Goal: Task Accomplishment & Management: Manage account settings

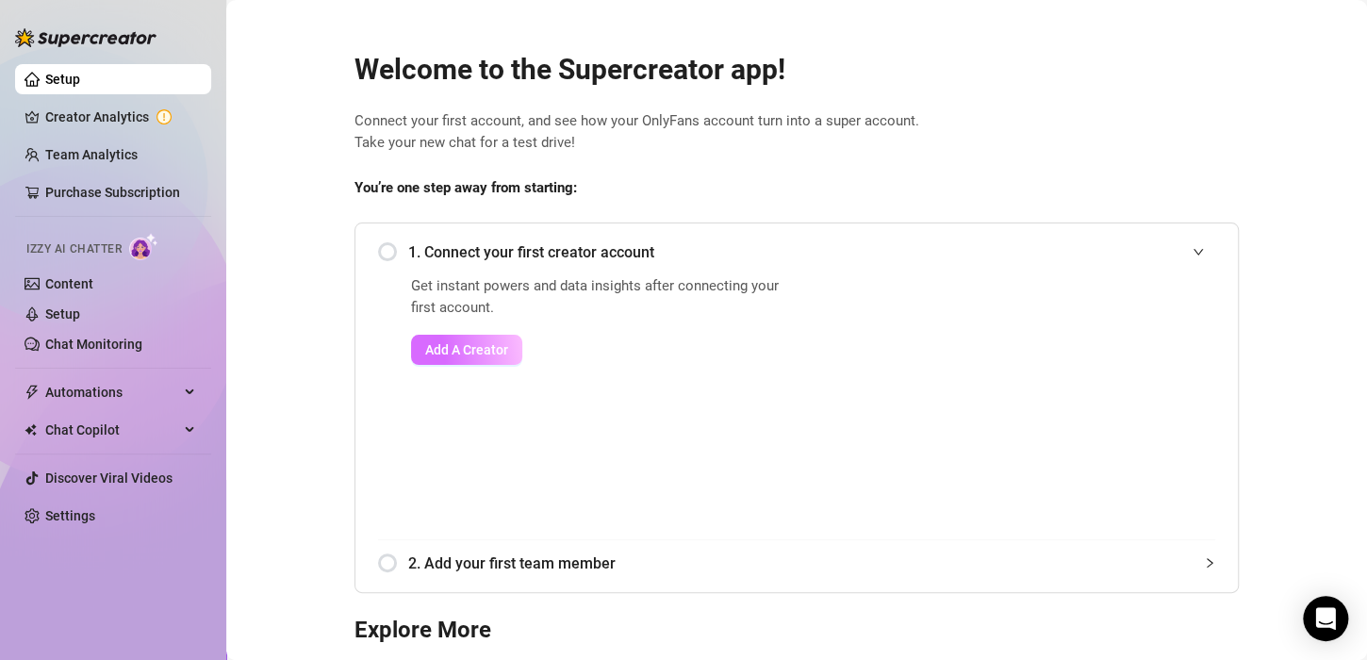
click at [456, 349] on span "Add A Creator" at bounding box center [466, 349] width 83 height 15
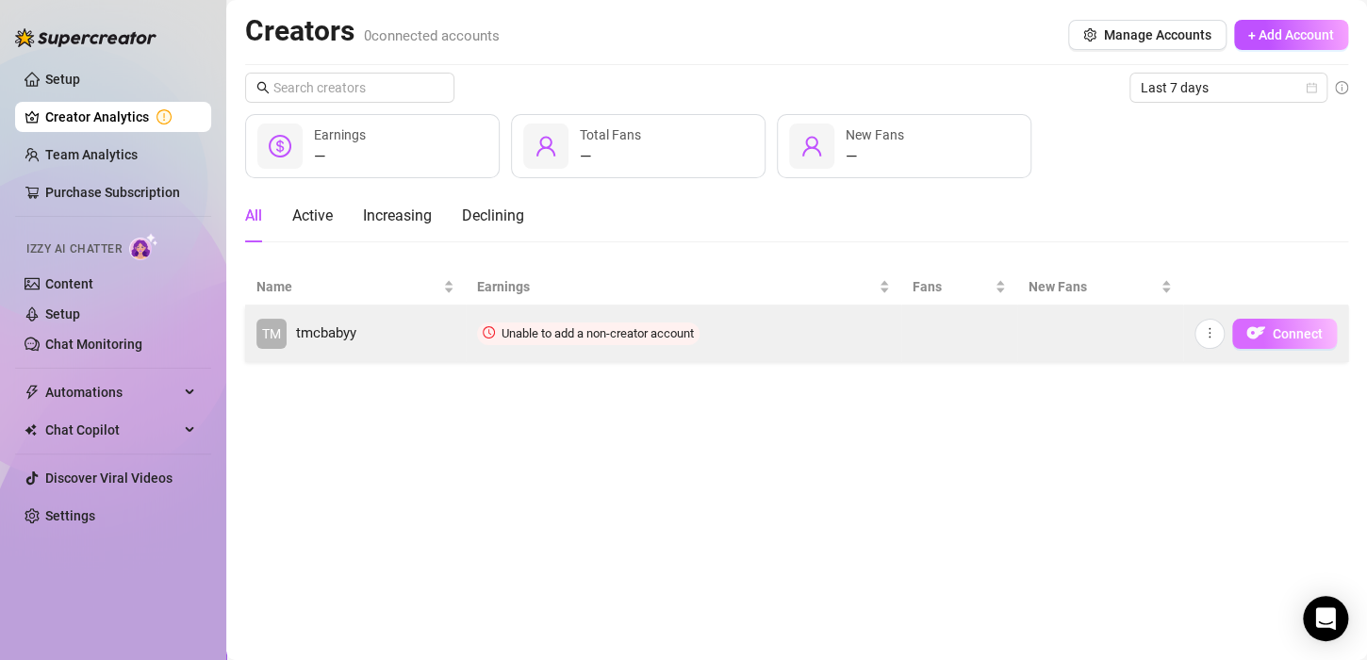
click at [1296, 338] on span "Connect" at bounding box center [1297, 333] width 50 height 15
click at [774, 341] on td "Unable to add a non-creator account" at bounding box center [683, 333] width 435 height 57
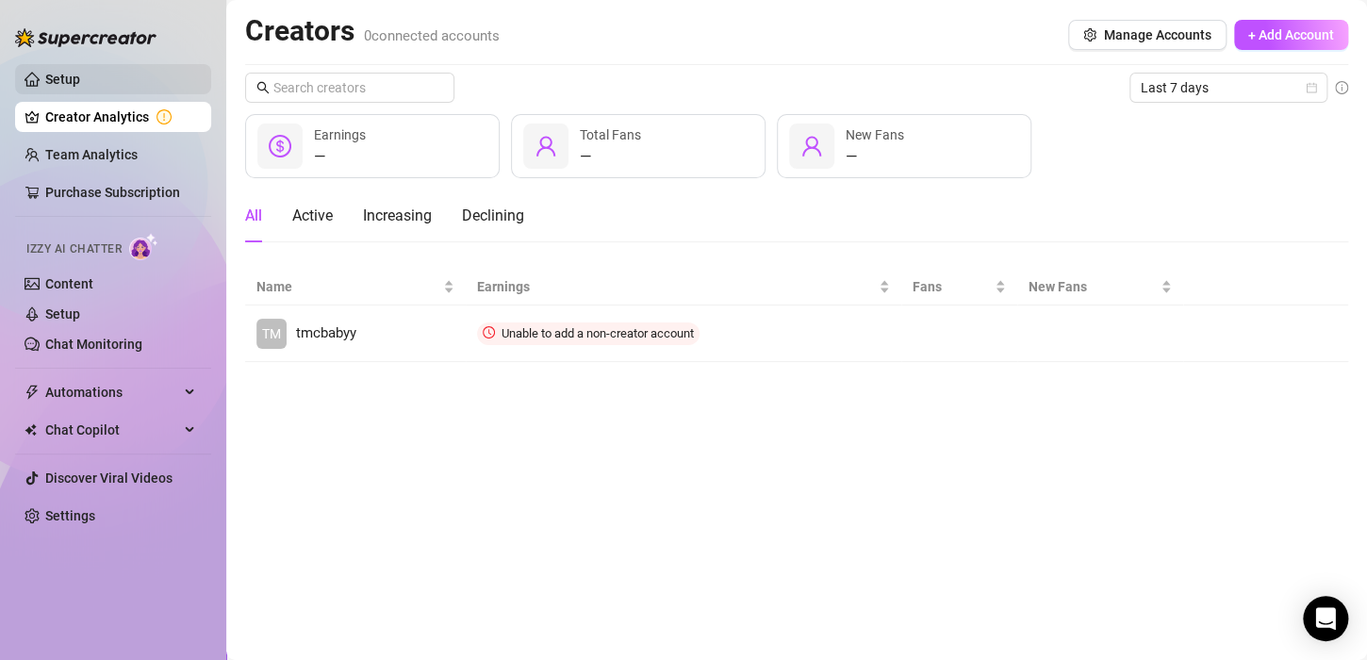
click at [67, 77] on link "Setup" at bounding box center [62, 79] width 35 height 15
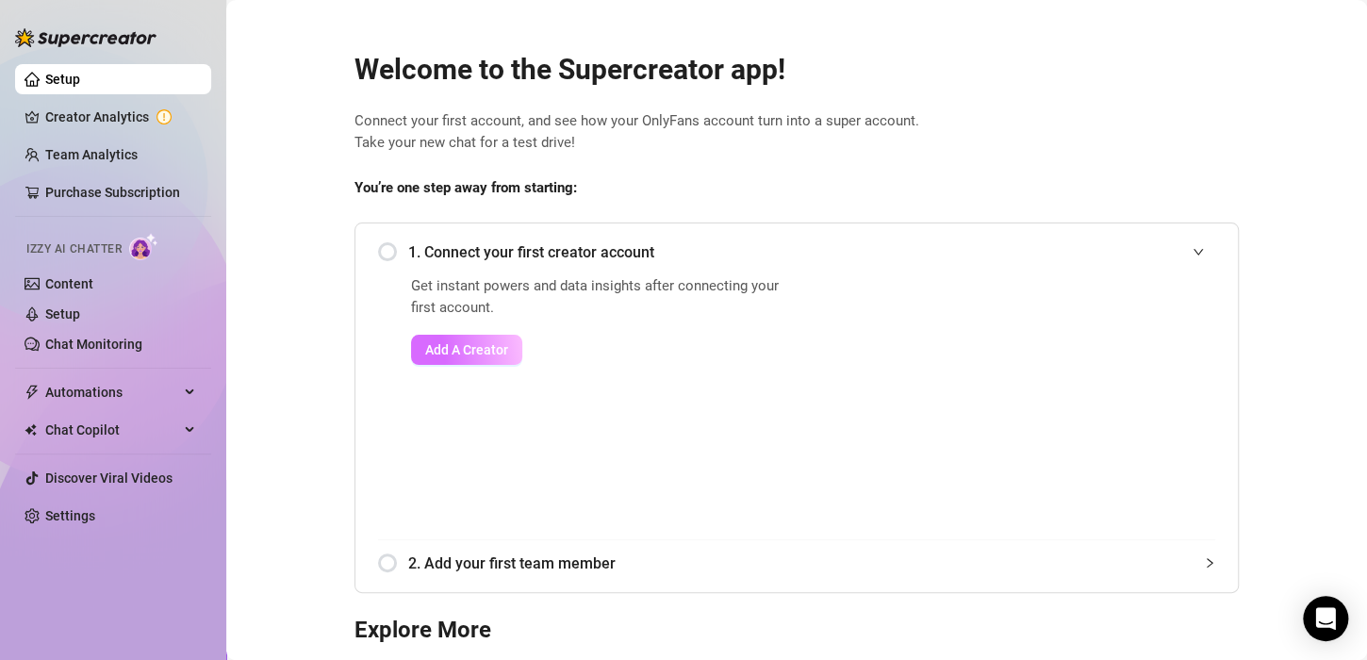
click at [478, 345] on span "Add A Creator" at bounding box center [466, 349] width 83 height 15
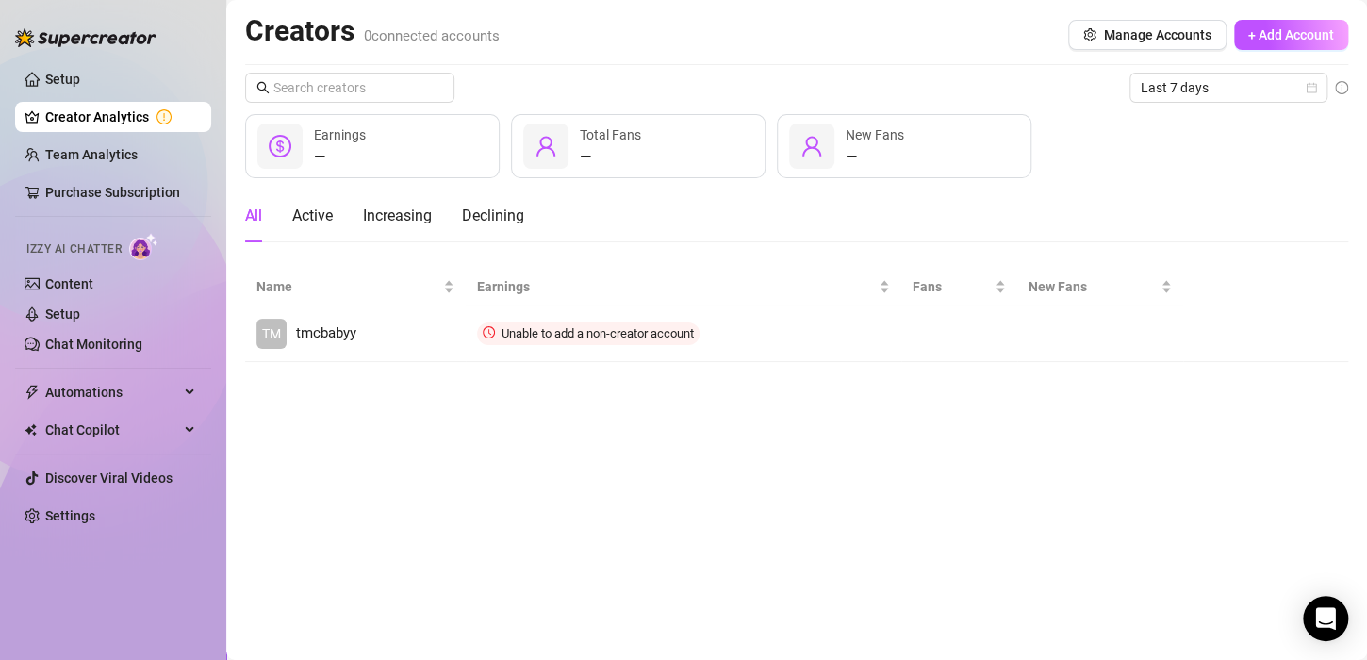
click at [478, 345] on td "Unable to add a non-creator account" at bounding box center [683, 333] width 435 height 57
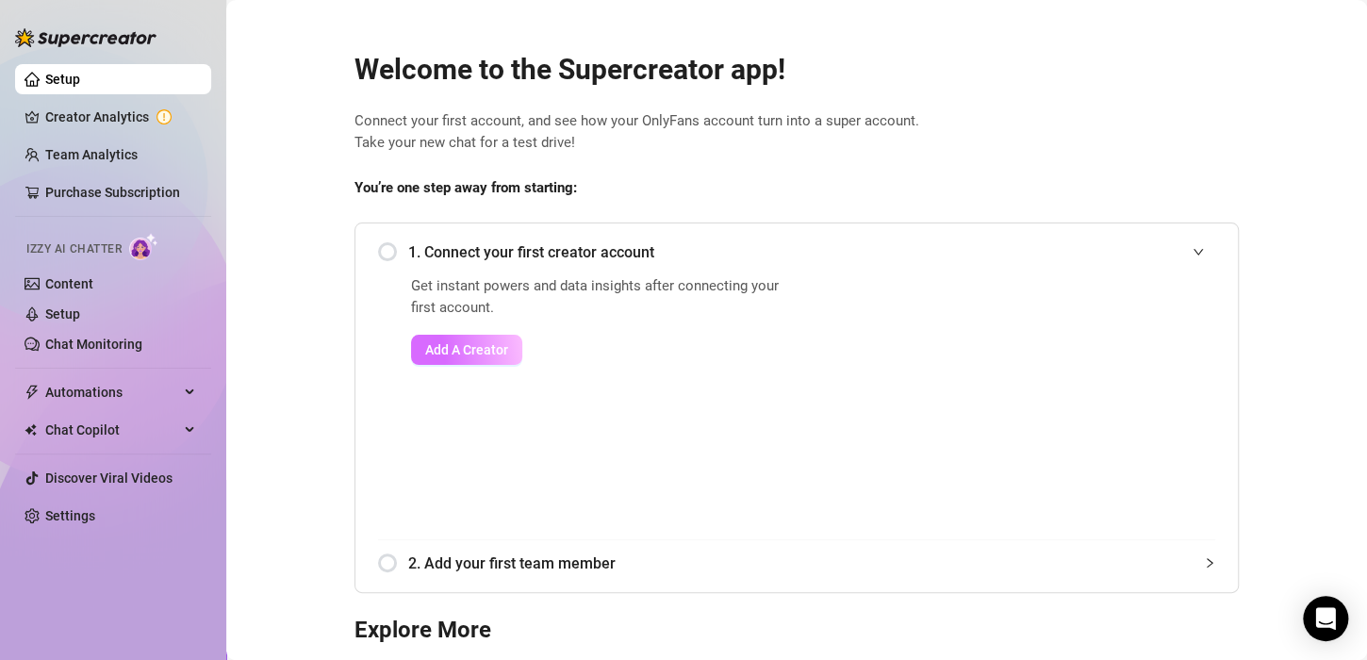
click at [455, 347] on span "Add A Creator" at bounding box center [466, 349] width 83 height 15
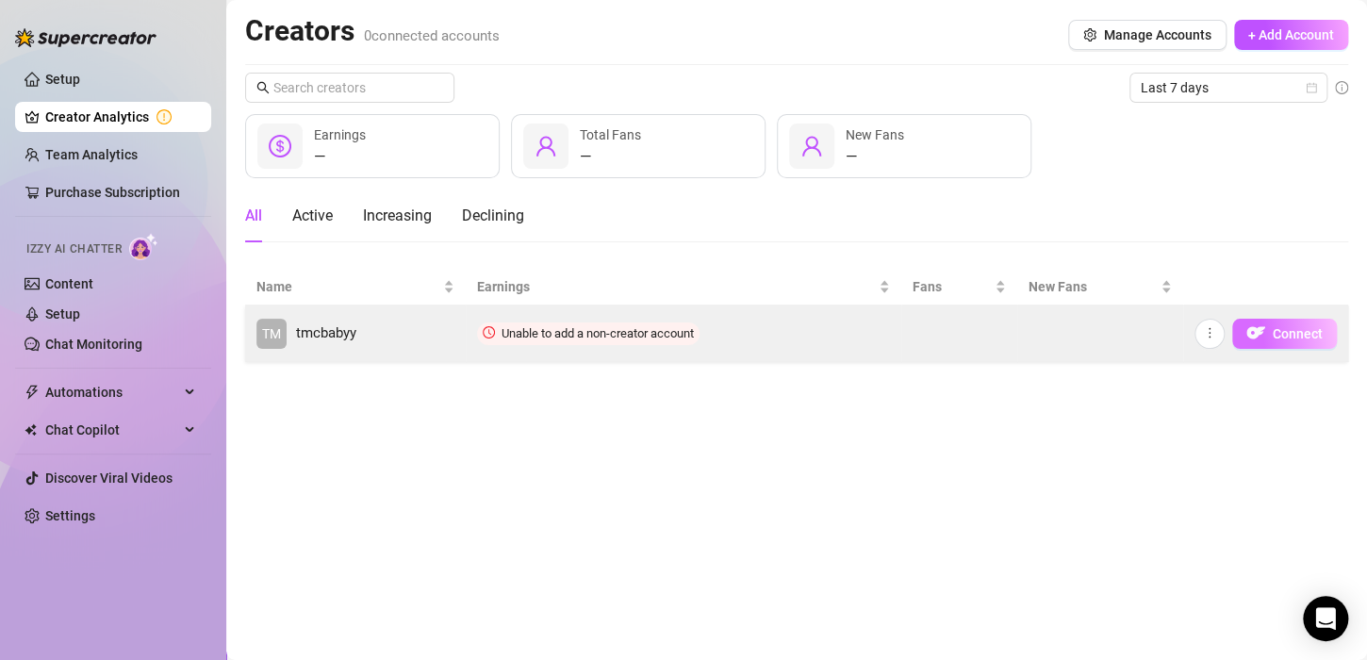
click at [1272, 336] on span "Connect" at bounding box center [1297, 333] width 50 height 15
click at [1212, 336] on icon "more" at bounding box center [1209, 332] width 13 height 13
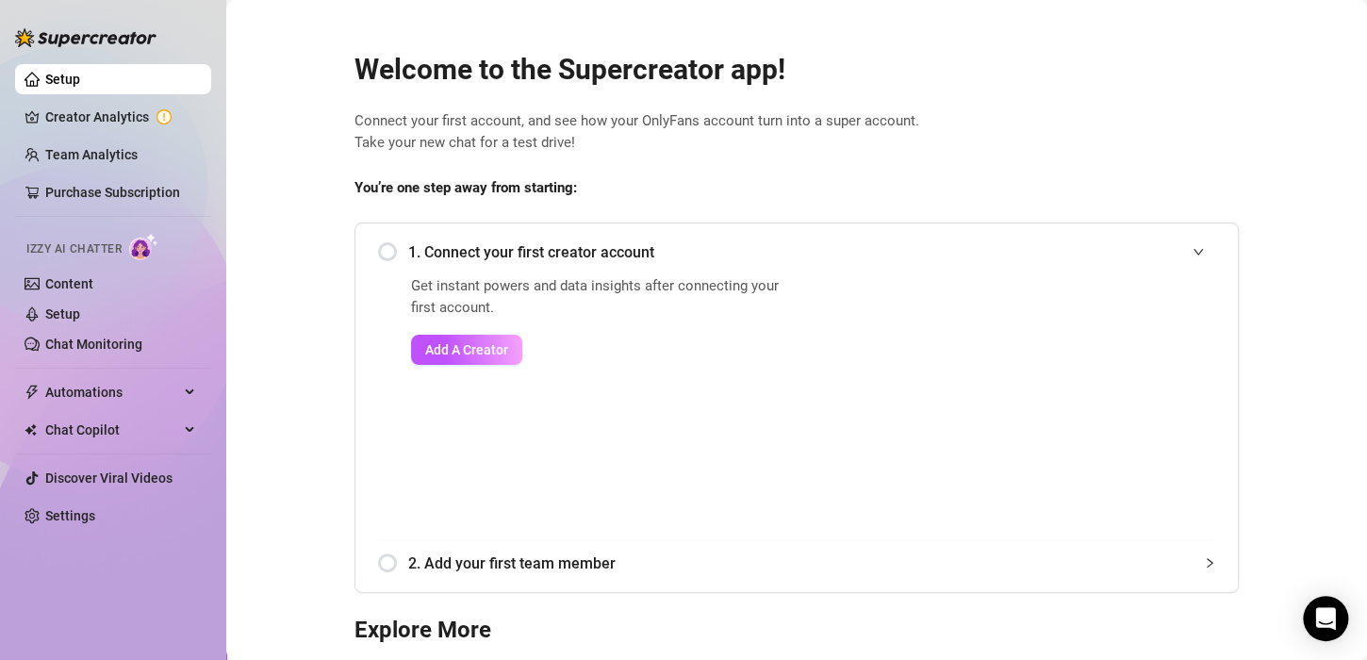
click at [380, 250] on div "1. Connect your first creator account" at bounding box center [796, 252] width 837 height 46
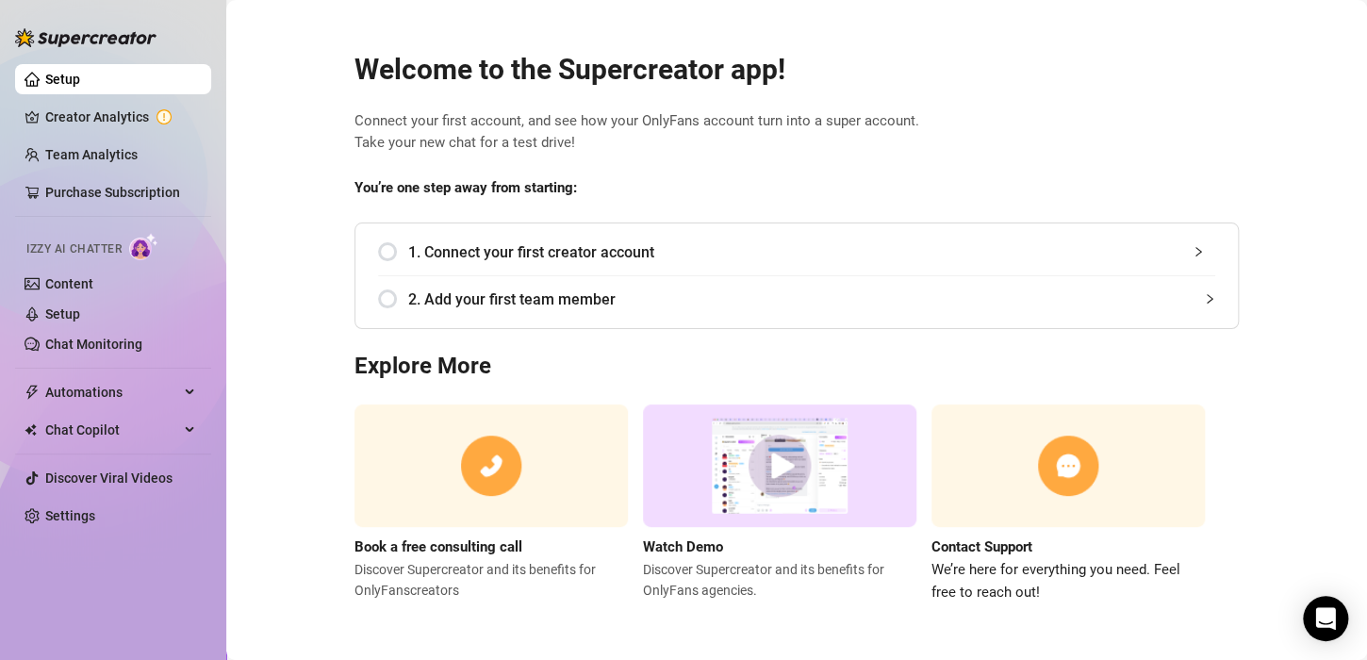
click at [510, 251] on span "1. Connect your first creator account" at bounding box center [811, 252] width 807 height 24
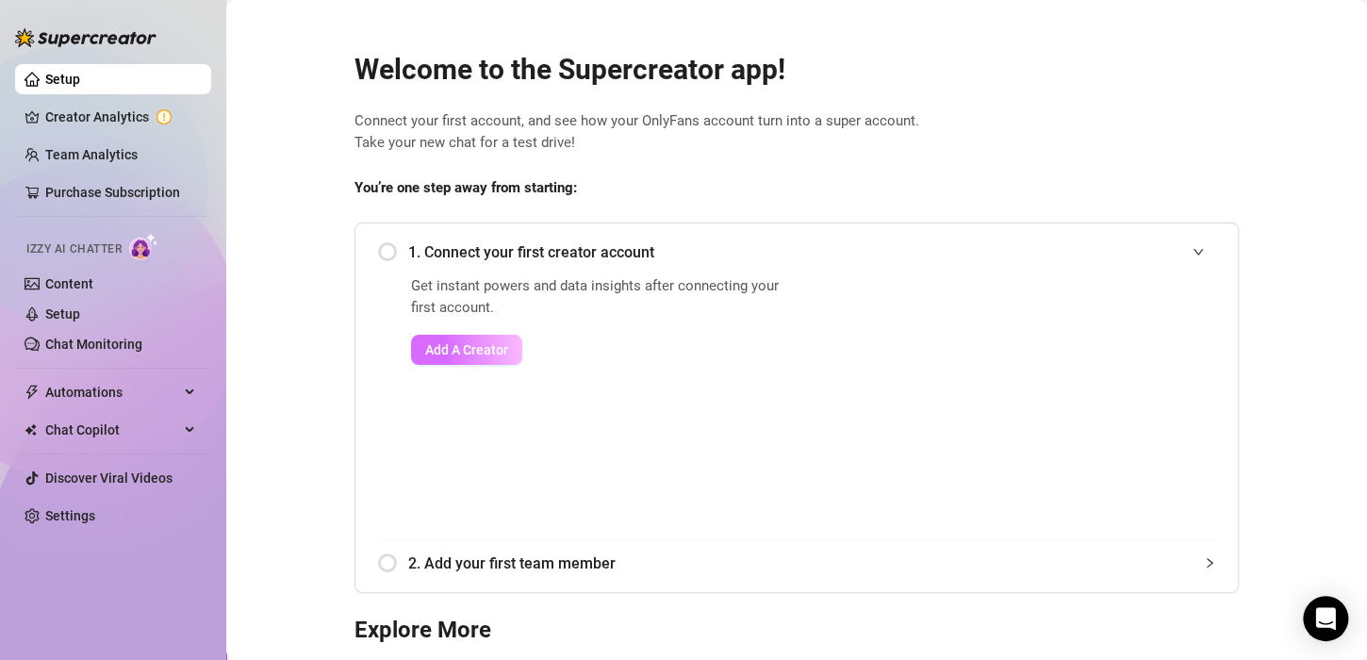
click at [470, 344] on span "Add A Creator" at bounding box center [466, 349] width 83 height 15
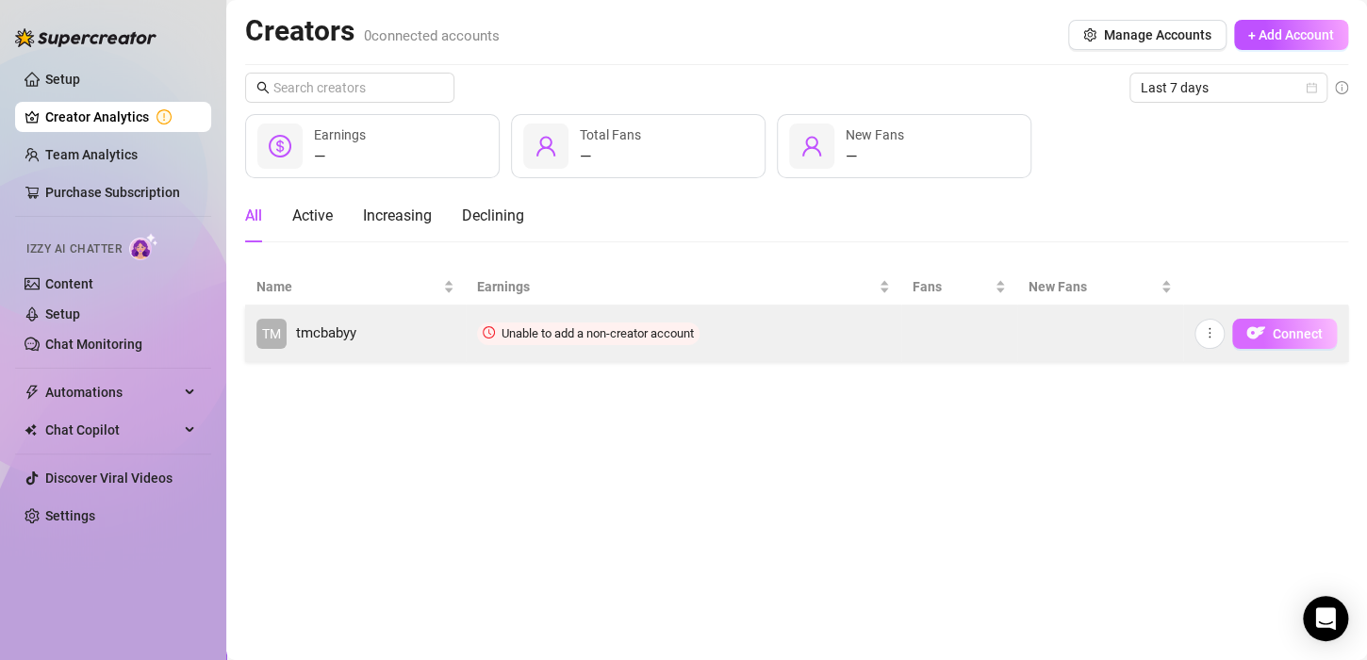
click at [1277, 332] on span "Connect" at bounding box center [1297, 333] width 50 height 15
click at [1209, 329] on icon "more" at bounding box center [1209, 332] width 13 height 13
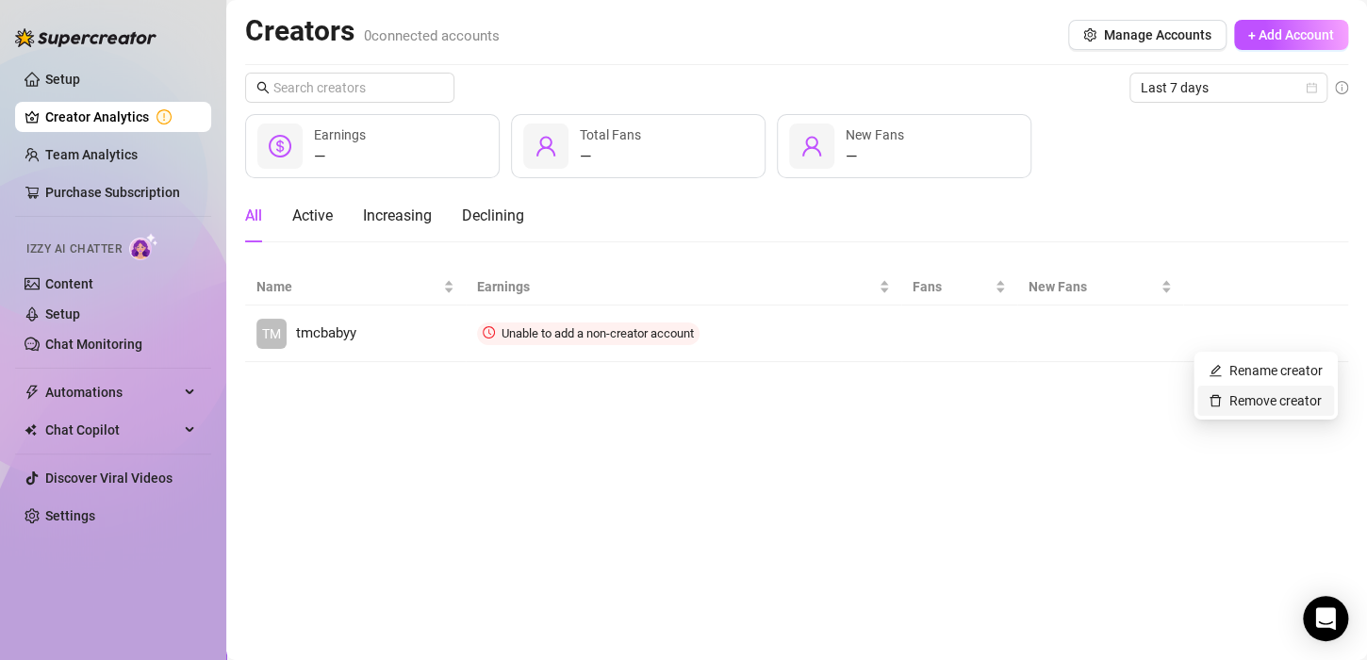
click at [1254, 406] on link "Remove creator" at bounding box center [1264, 400] width 113 height 15
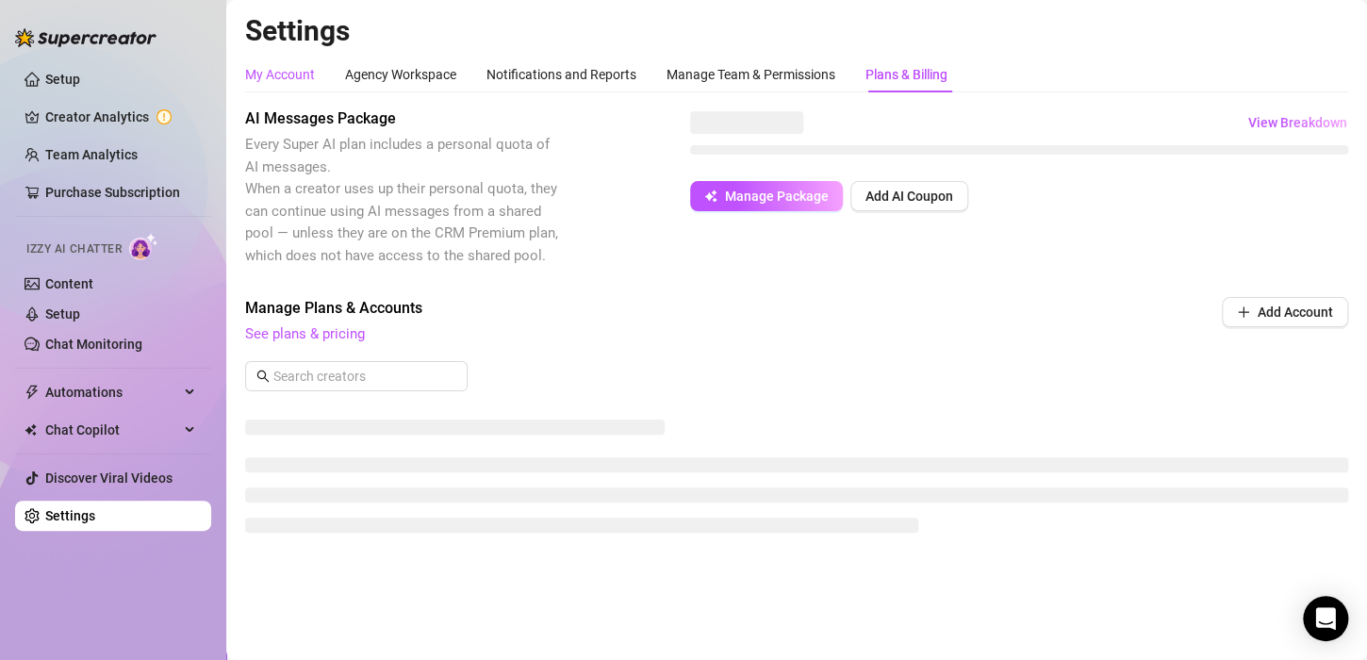
click at [292, 69] on div "My Account" at bounding box center [280, 74] width 70 height 21
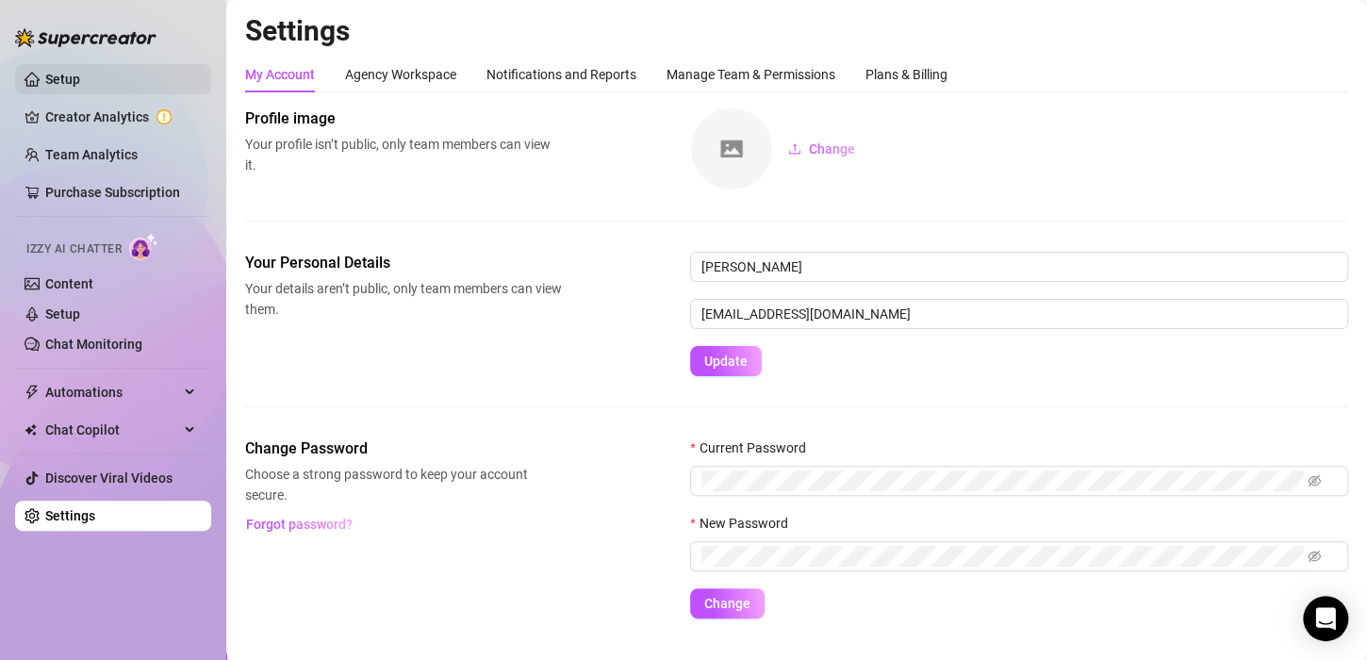
click at [52, 73] on link "Setup" at bounding box center [62, 79] width 35 height 15
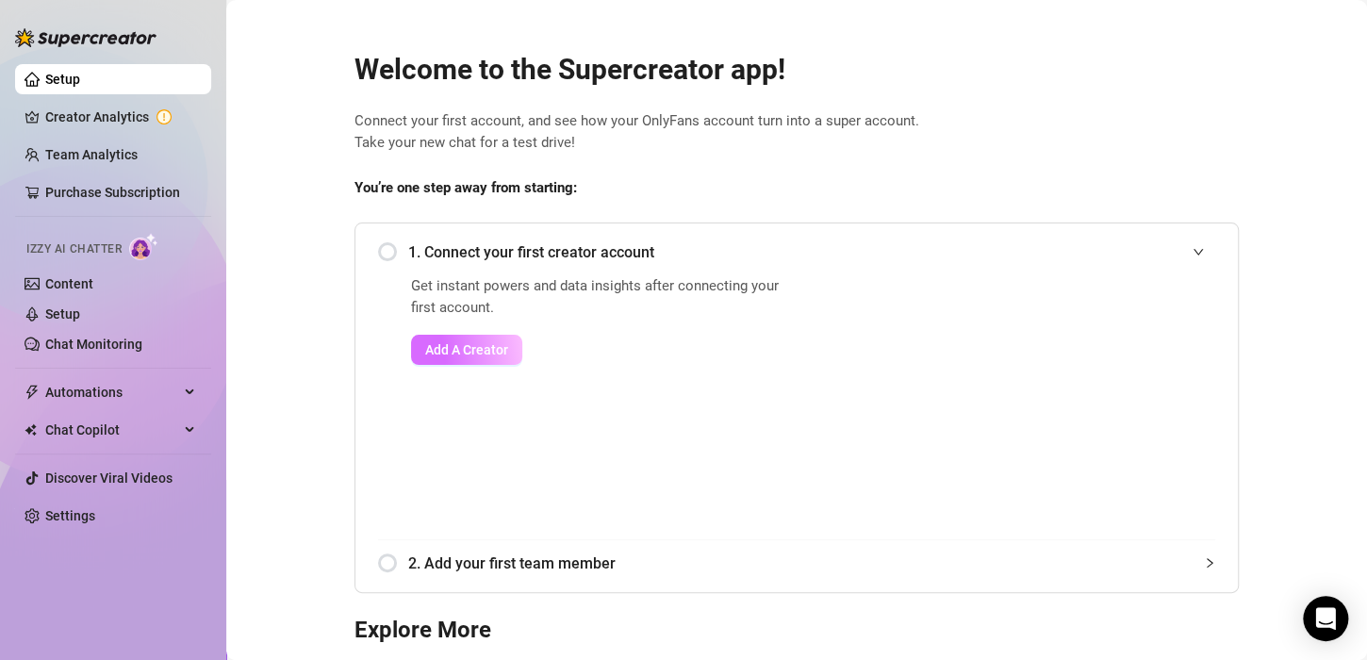
click at [451, 340] on button "Add A Creator" at bounding box center [466, 350] width 111 height 30
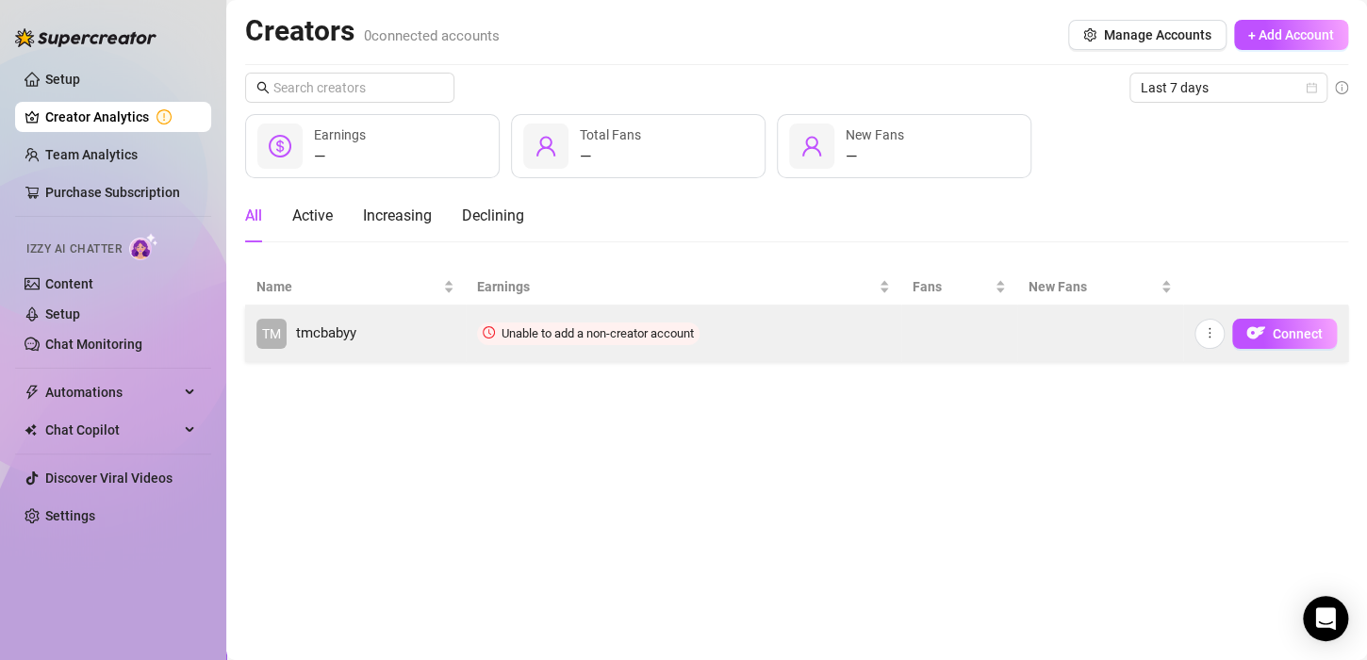
click at [505, 341] on span "Unable to add a non-creator account" at bounding box center [588, 333] width 222 height 23
